Goal: Transaction & Acquisition: Purchase product/service

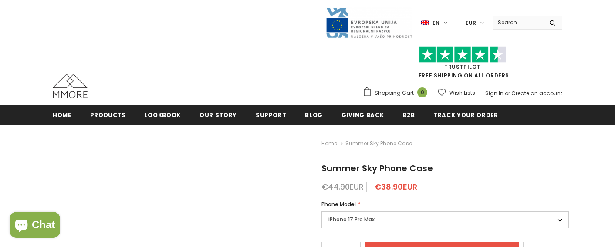
scroll to position [1258, 0]
